Goal: Task Accomplishment & Management: Manage account settings

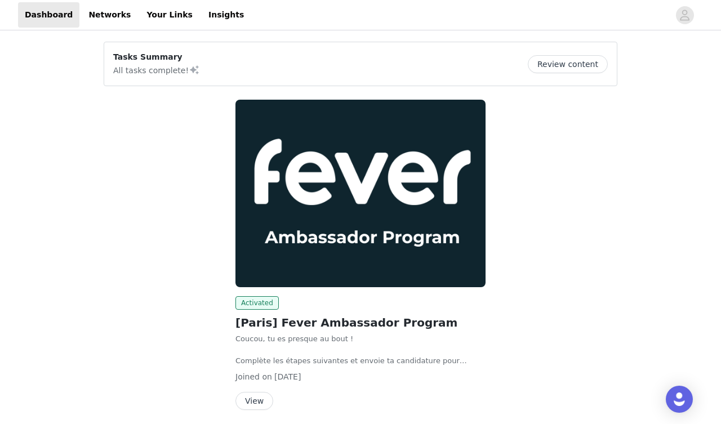
scroll to position [42, 0]
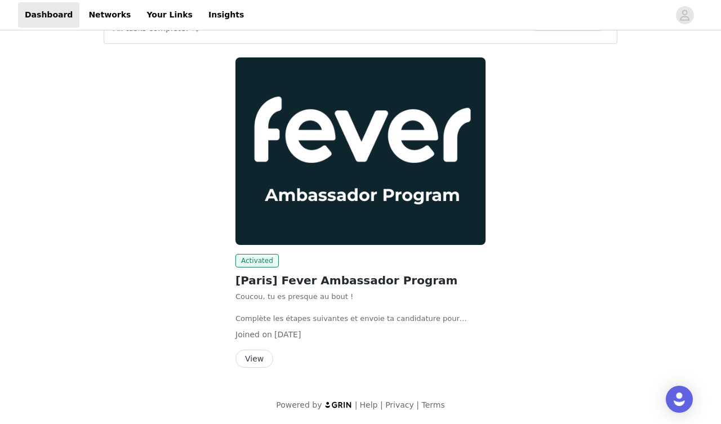
click at [254, 361] on button "View" at bounding box center [255, 359] width 38 height 18
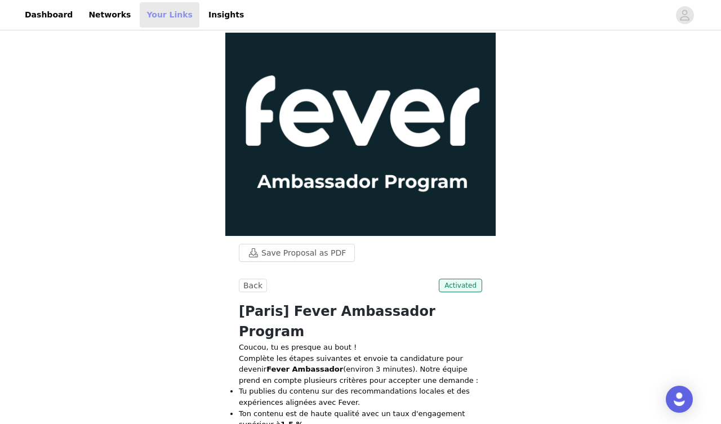
click at [160, 15] on link "Your Links" at bounding box center [170, 14] width 60 height 25
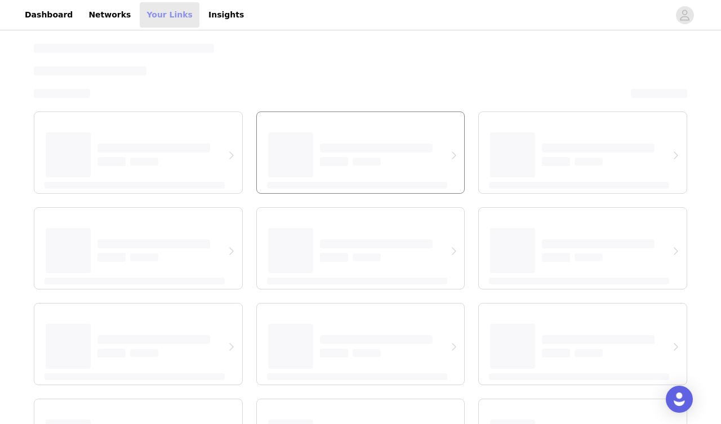
select select "12"
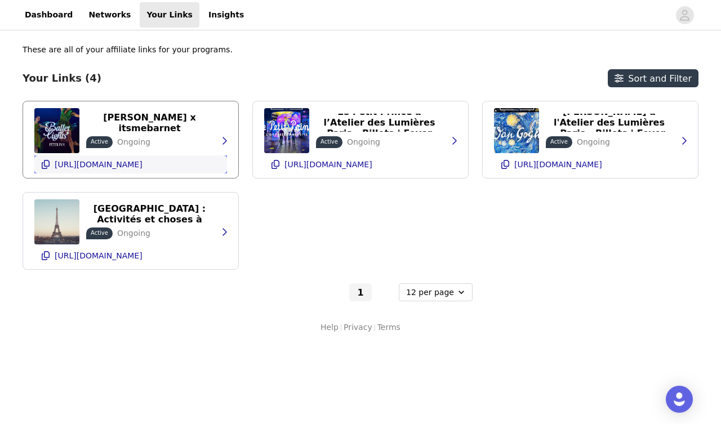
click at [45, 164] on icon "button" at bounding box center [45, 164] width 9 height 9
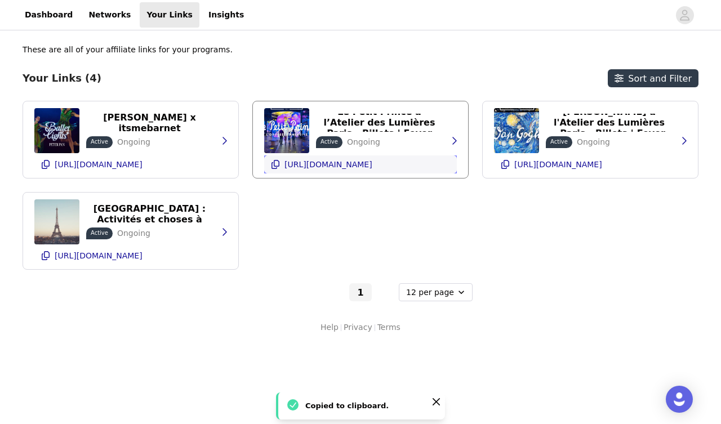
click at [276, 166] on icon "button" at bounding box center [276, 164] width 8 height 9
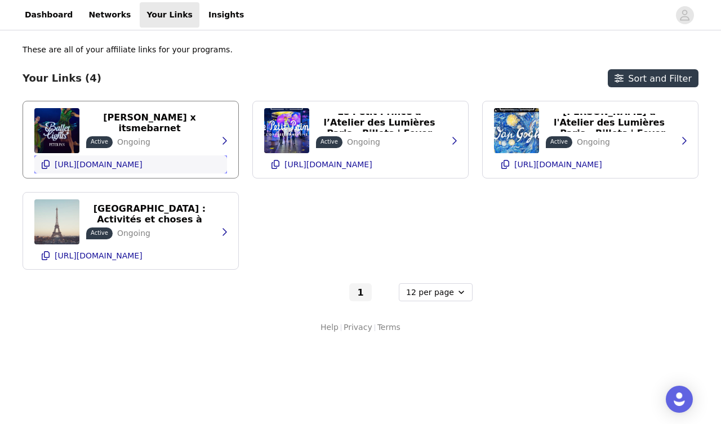
click at [46, 165] on icon "button" at bounding box center [45, 164] width 9 height 9
click at [507, 167] on icon "button" at bounding box center [505, 164] width 9 height 9
click at [143, 258] on p "[URL][DOMAIN_NAME]" at bounding box center [99, 255] width 88 height 9
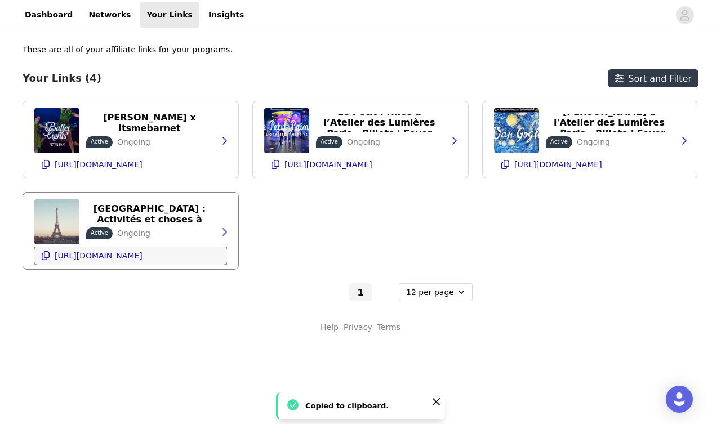
click at [143, 258] on p "[URL][DOMAIN_NAME]" at bounding box center [99, 255] width 88 height 9
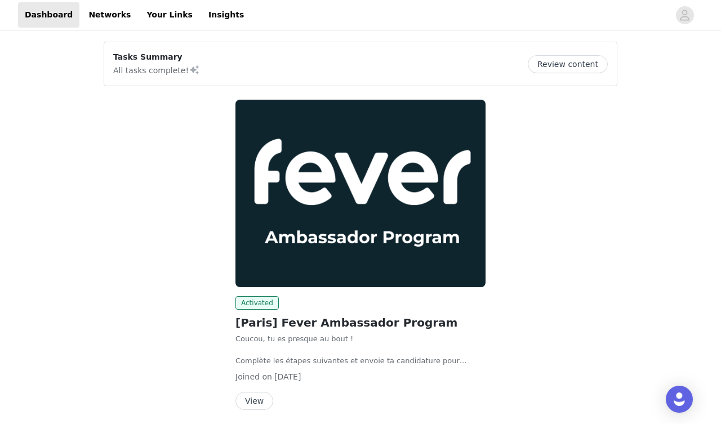
click at [255, 404] on button "View" at bounding box center [255, 401] width 38 height 18
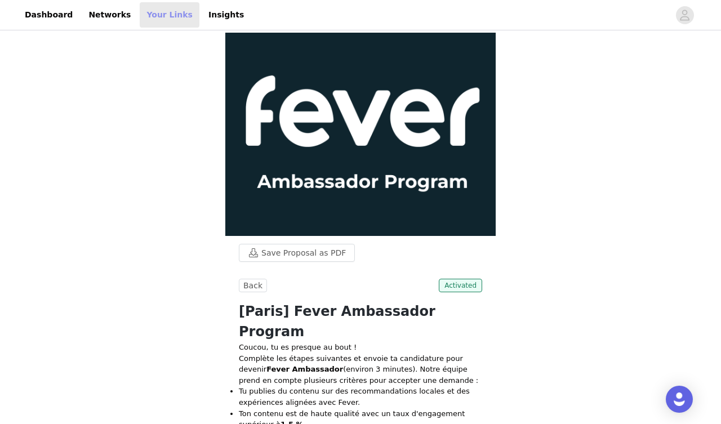
click at [145, 19] on link "Your Links" at bounding box center [170, 14] width 60 height 25
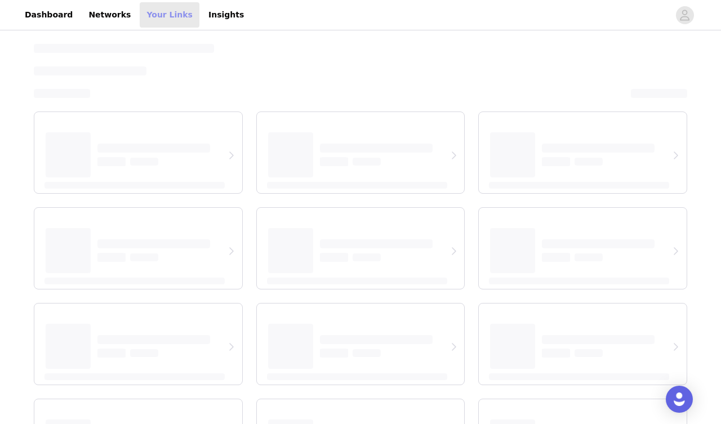
select select "12"
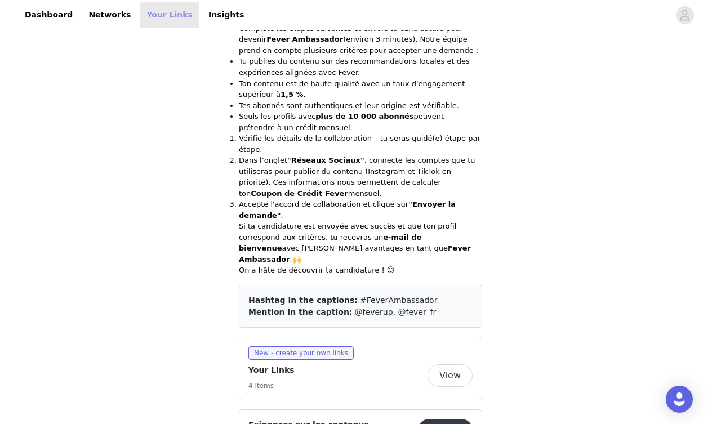
scroll to position [323, 0]
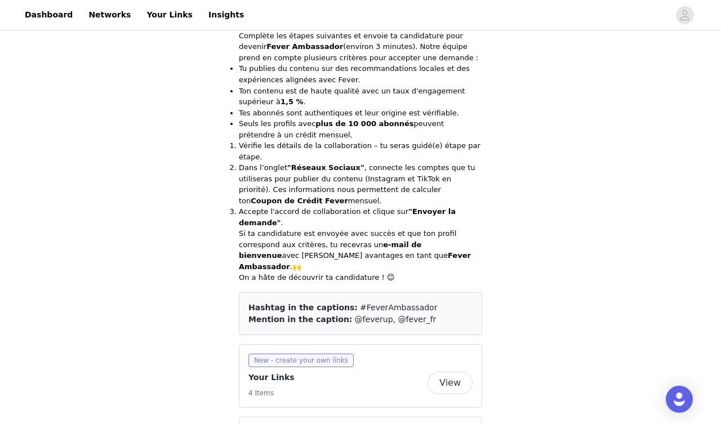
click at [302, 354] on span "New - create your own links" at bounding box center [301, 361] width 105 height 14
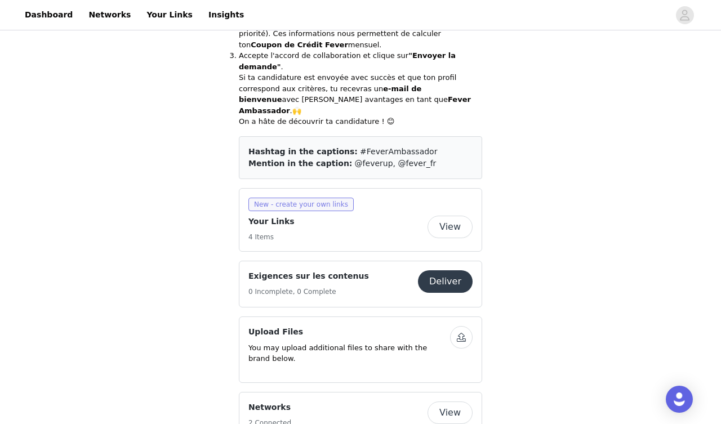
scroll to position [482, 0]
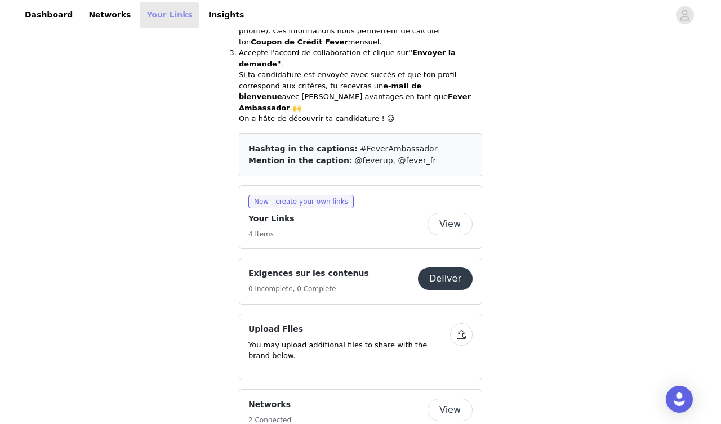
click at [157, 16] on link "Your Links" at bounding box center [170, 14] width 60 height 25
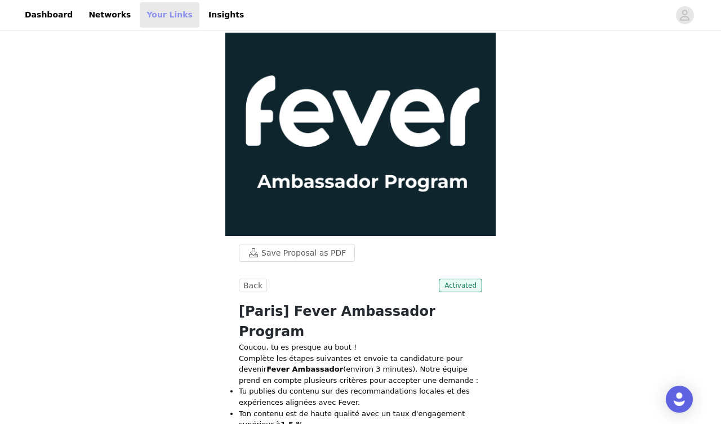
select select "12"
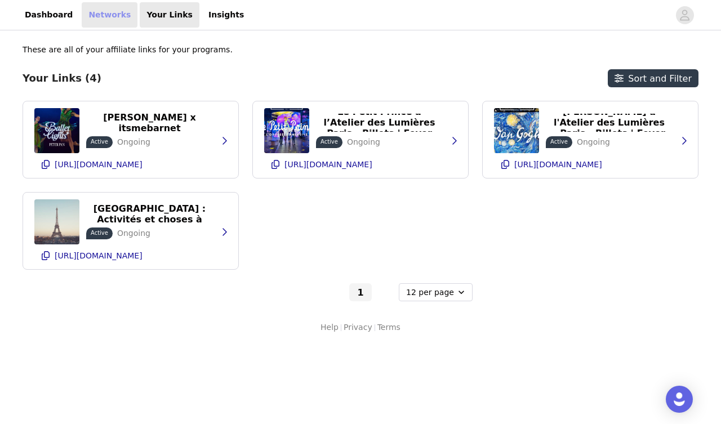
click at [98, 13] on link "Networks" at bounding box center [110, 14] width 56 height 25
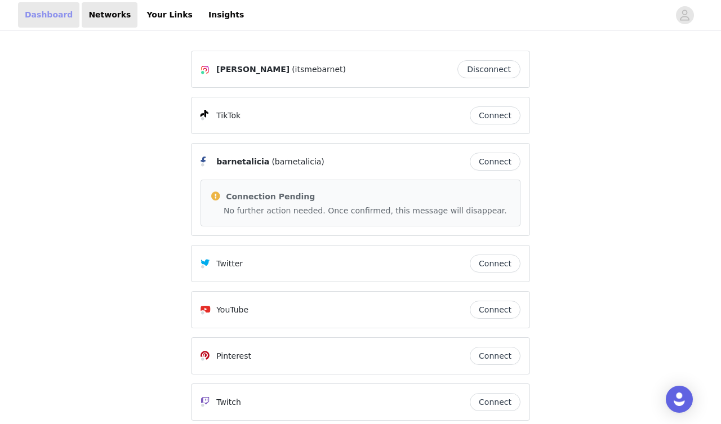
click at [46, 8] on link "Dashboard" at bounding box center [48, 14] width 61 height 25
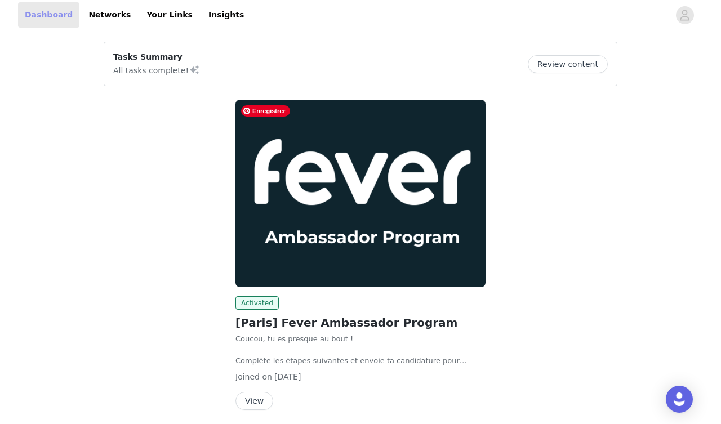
scroll to position [42, 0]
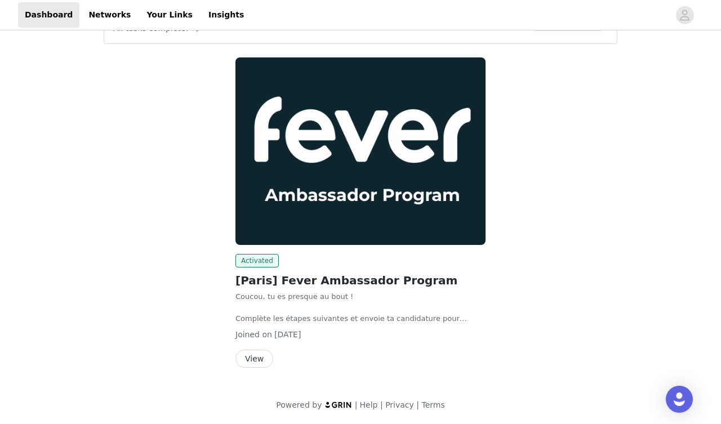
click at [261, 354] on button "View" at bounding box center [255, 359] width 38 height 18
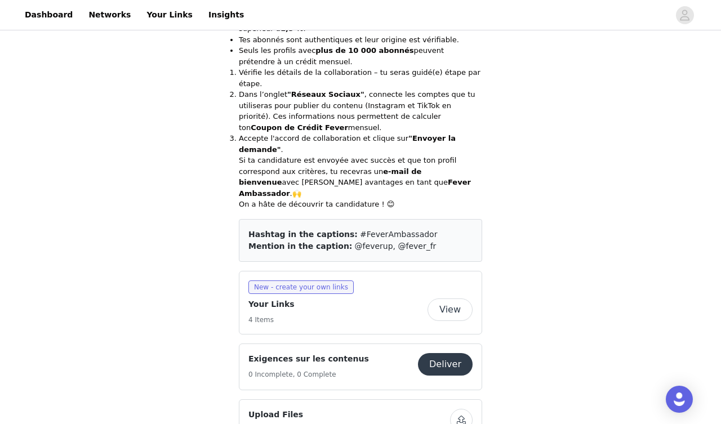
scroll to position [402, 0]
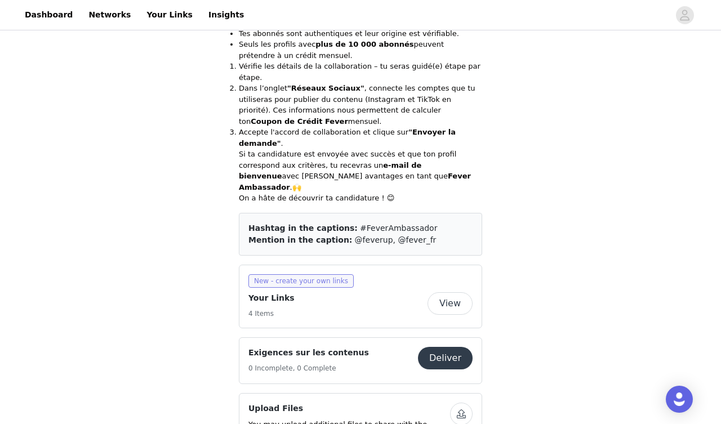
click at [298, 274] on span "New - create your own links" at bounding box center [301, 281] width 105 height 14
click at [439, 292] on button "View" at bounding box center [450, 303] width 45 height 23
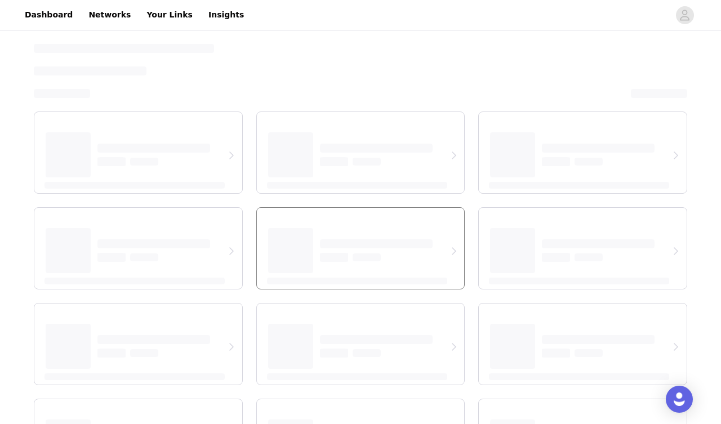
select select "12"
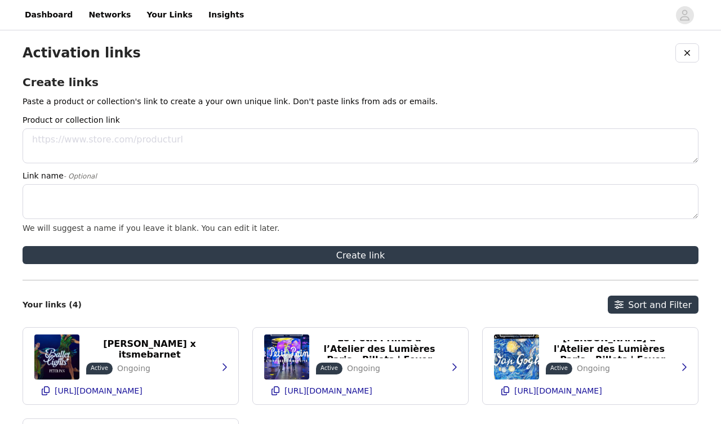
select select "12"
click at [206, 15] on link "Insights" at bounding box center [226, 14] width 49 height 25
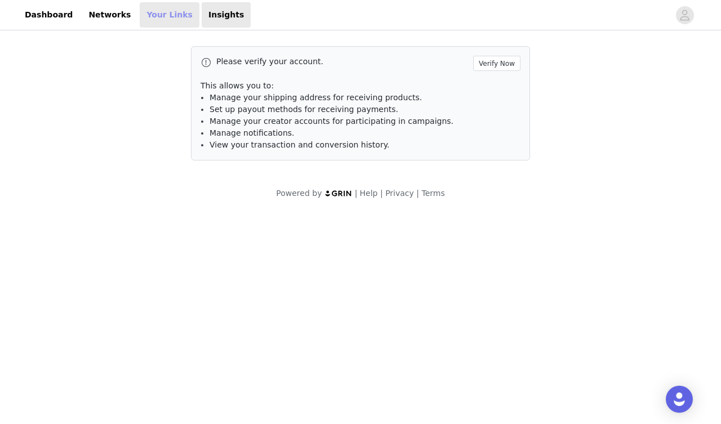
click at [146, 16] on link "Your Links" at bounding box center [170, 14] width 60 height 25
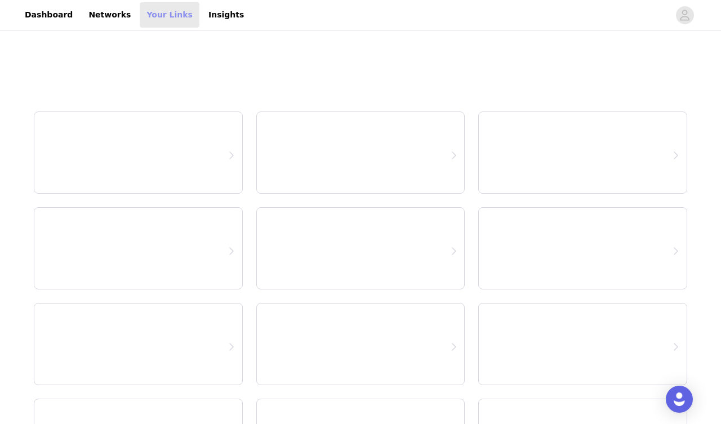
select select "12"
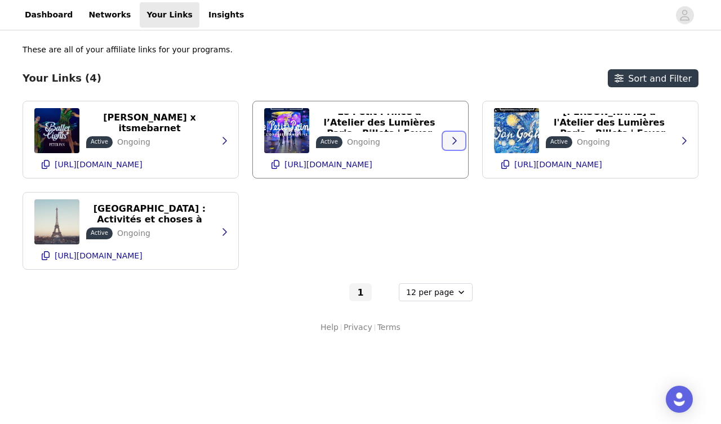
click at [454, 140] on icon "button" at bounding box center [454, 140] width 9 height 9
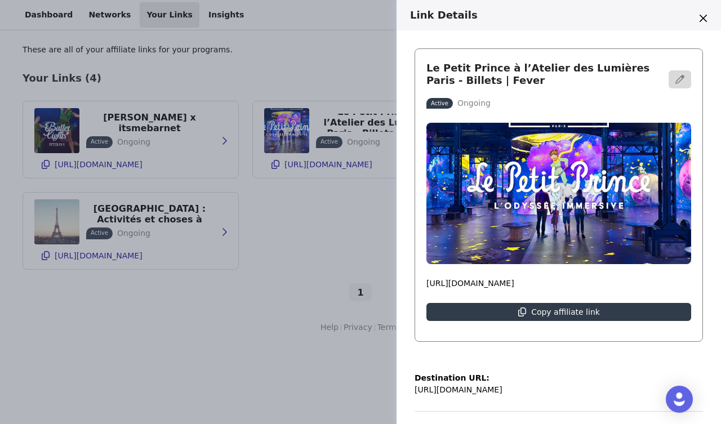
scroll to position [180, 0]
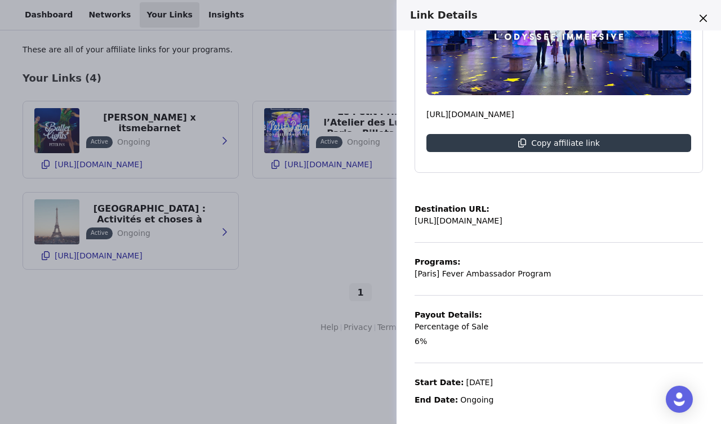
click at [325, 215] on div "Link Details Le Petit Prince à l’Atelier des Lumières Paris - Billets | Fever A…" at bounding box center [360, 212] width 721 height 424
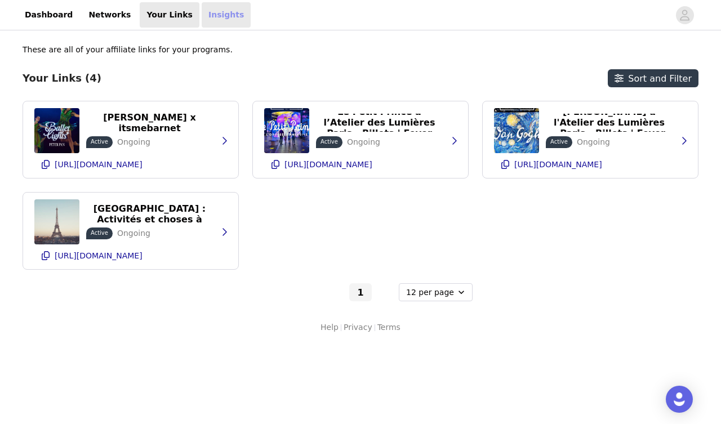
click at [202, 9] on link "Insights" at bounding box center [226, 14] width 49 height 25
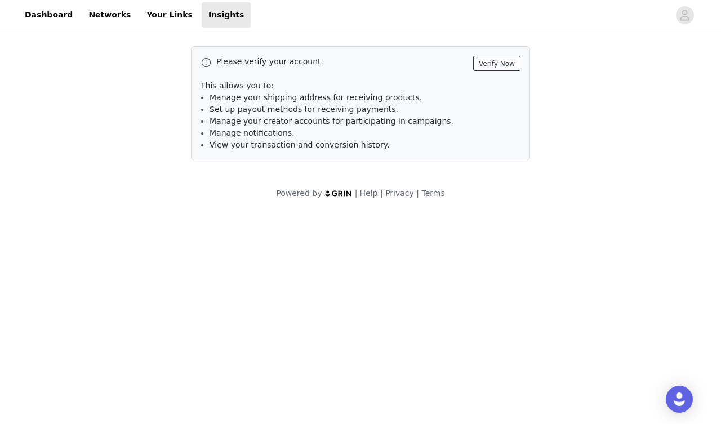
click at [501, 64] on button "Verify Now" at bounding box center [496, 63] width 47 height 15
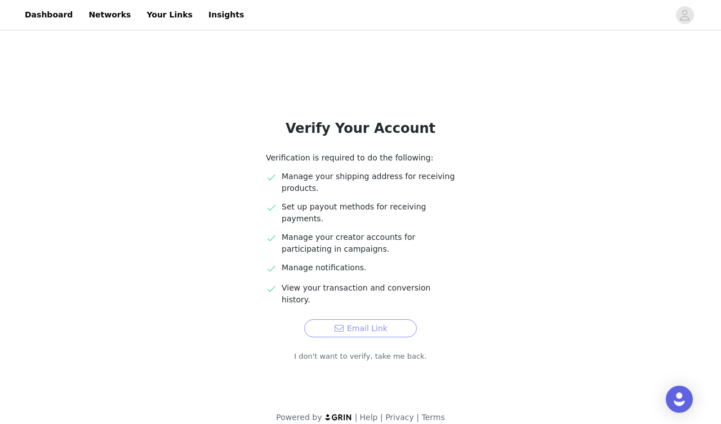
click at [369, 320] on button "Email Link" at bounding box center [360, 329] width 113 height 18
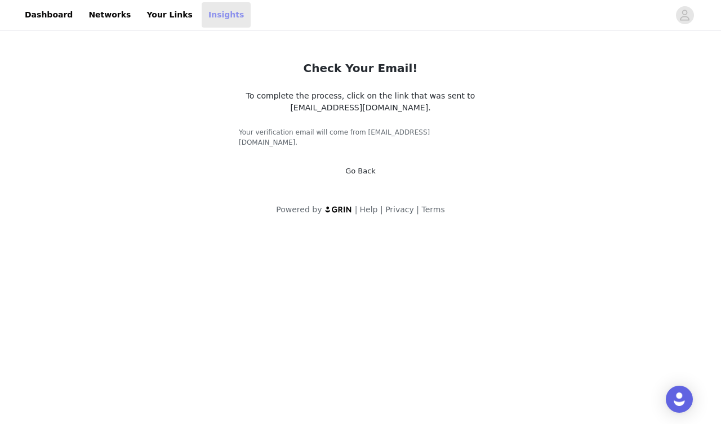
click at [202, 15] on link "Insights" at bounding box center [226, 14] width 49 height 25
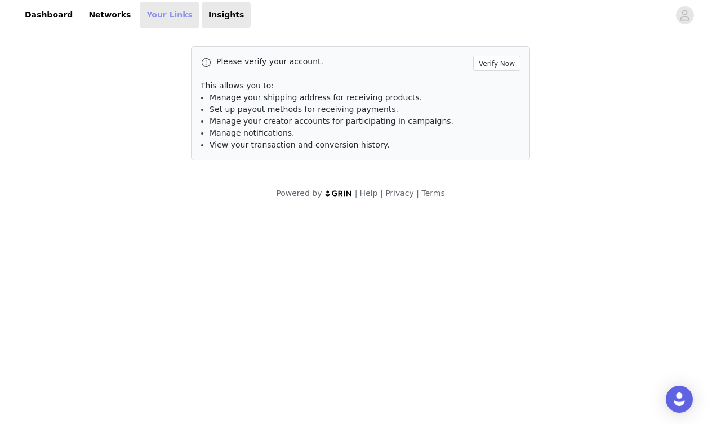
click at [160, 15] on link "Your Links" at bounding box center [170, 14] width 60 height 25
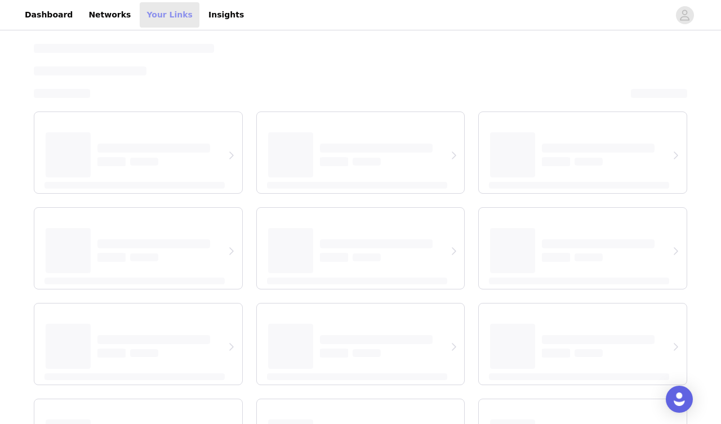
select select "12"
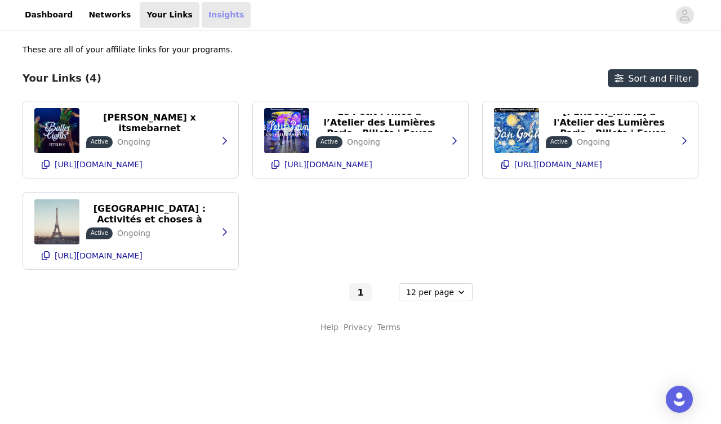
click at [203, 12] on link "Insights" at bounding box center [226, 14] width 49 height 25
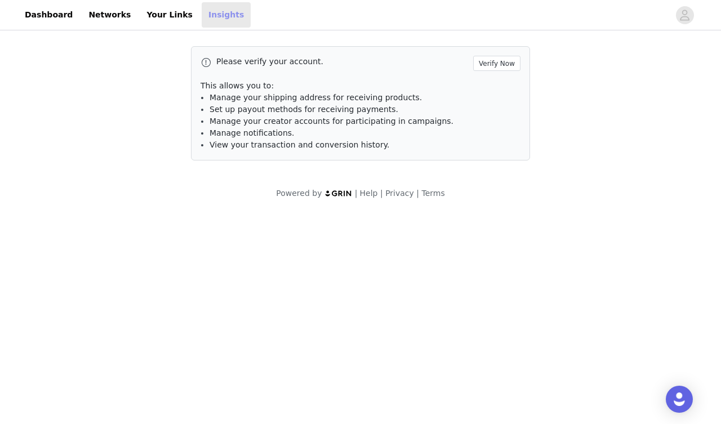
click at [202, 2] on link "Insights" at bounding box center [226, 14] width 49 height 25
